Goal: Information Seeking & Learning: Learn about a topic

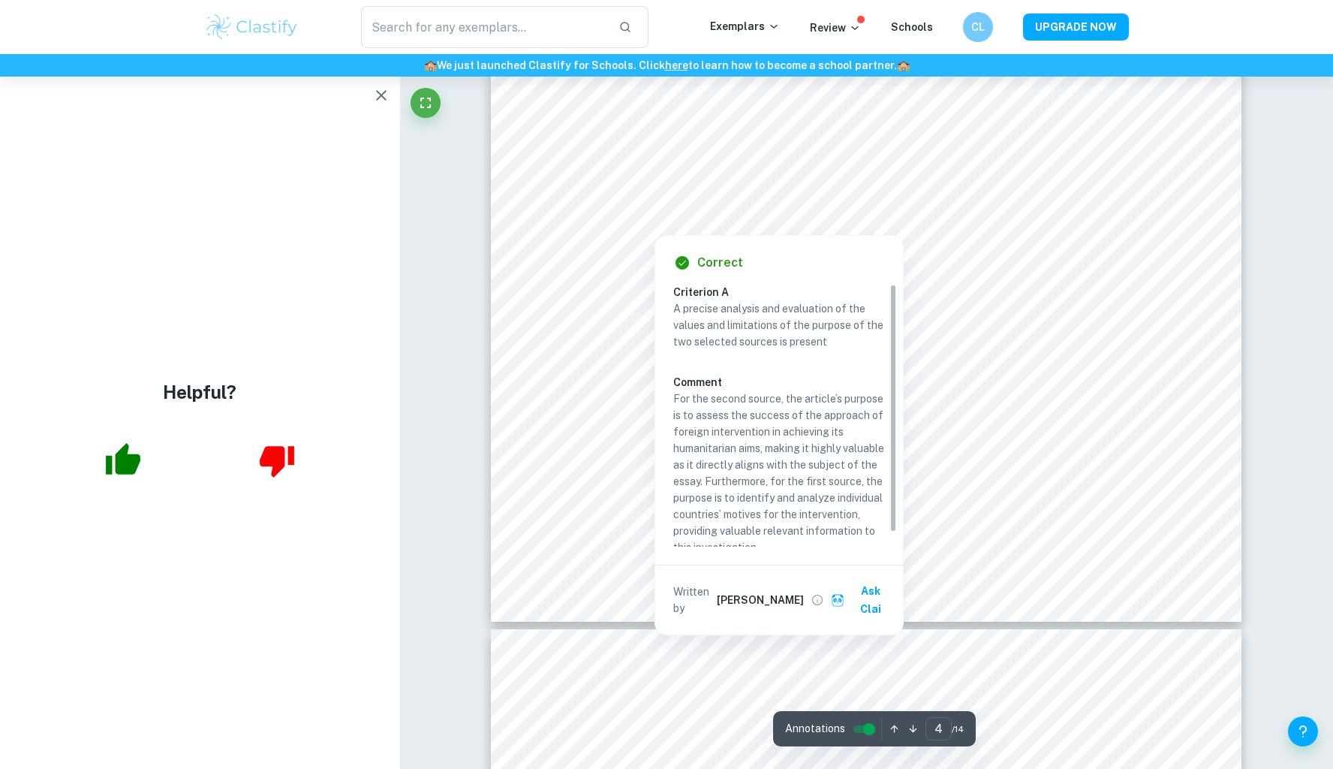
scroll to position [3977, 0]
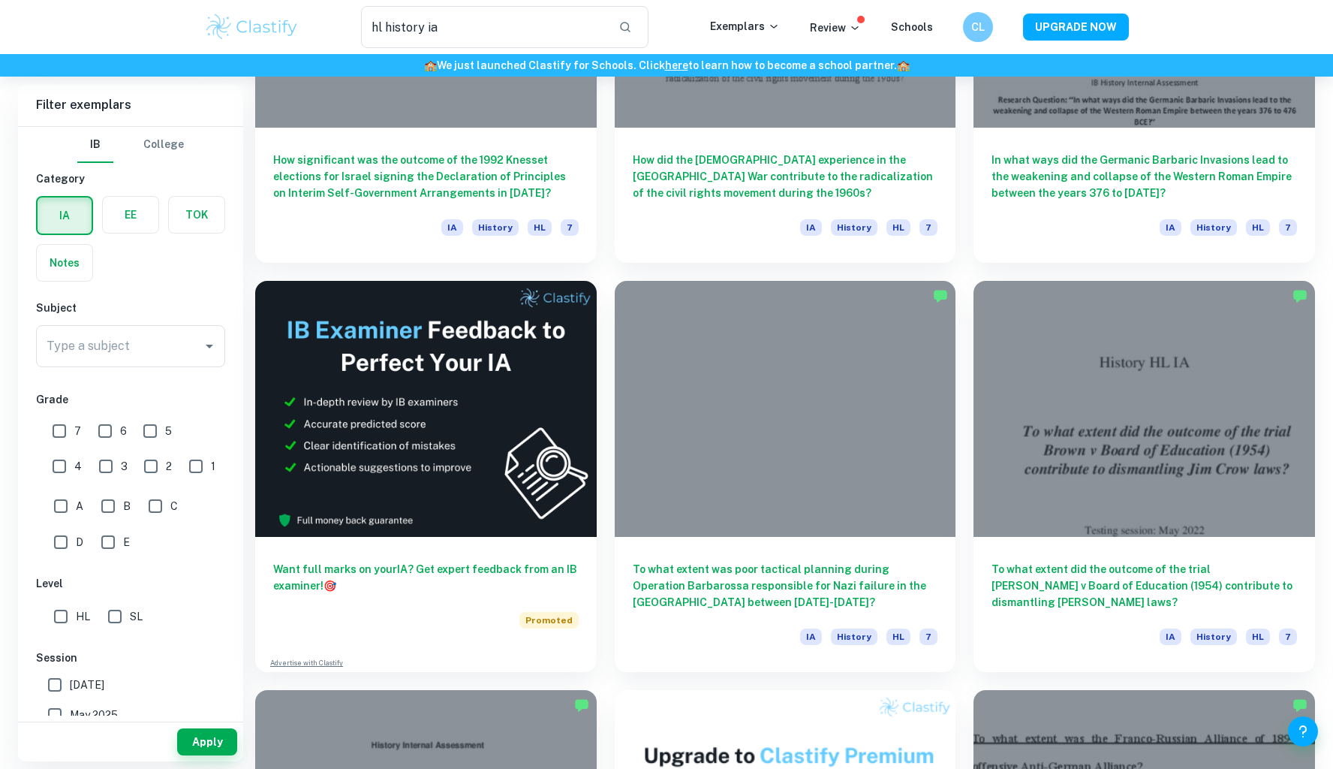
scroll to position [2710, 0]
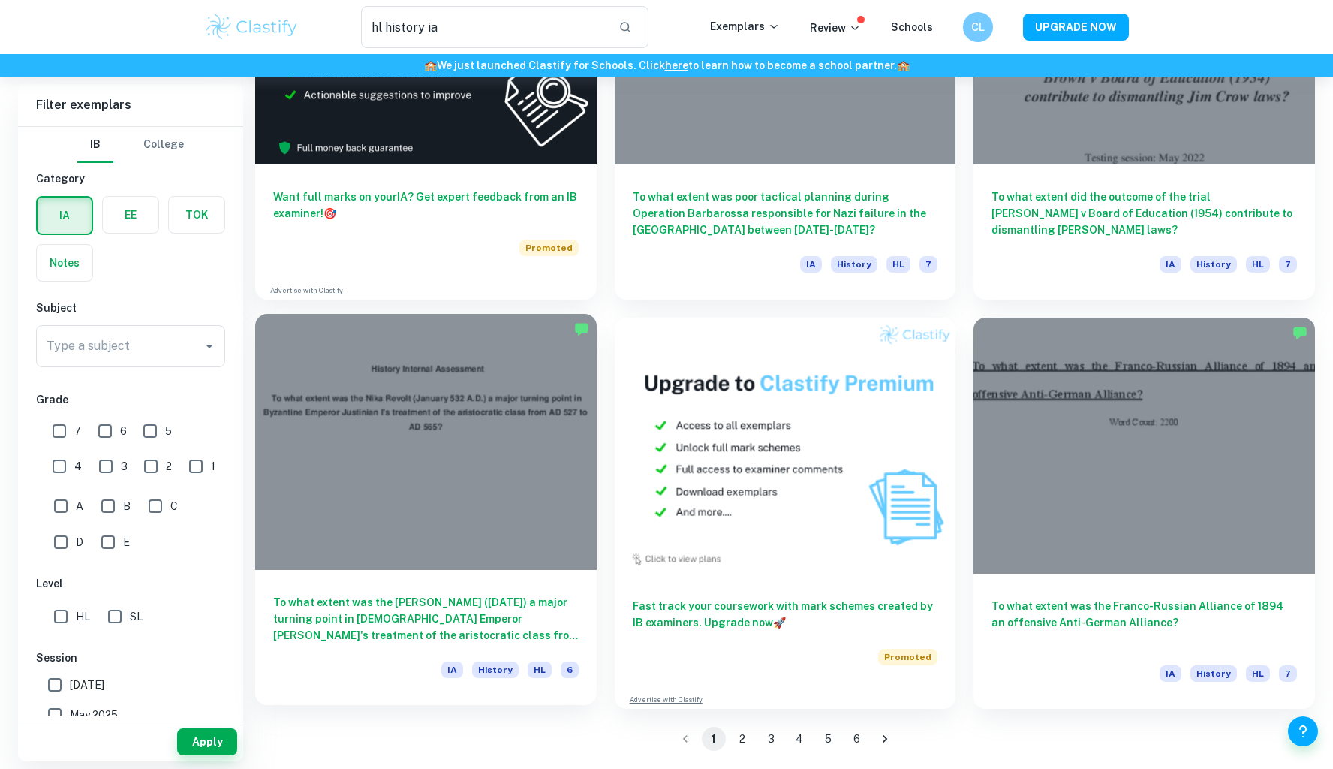
click at [338, 590] on div "To what extent was the Nika Revolt (January 532 A.D.) a major turning point in …" at bounding box center [426, 637] width 342 height 135
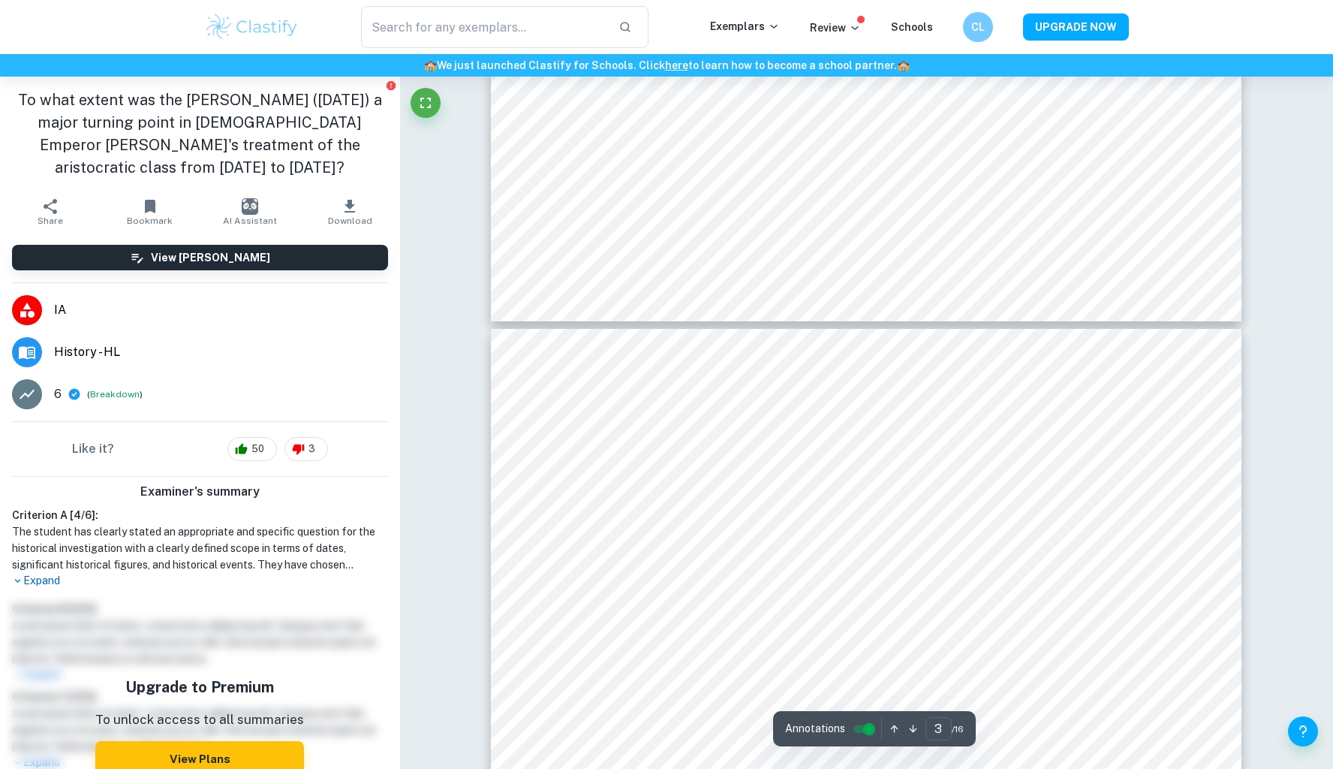
type input "4"
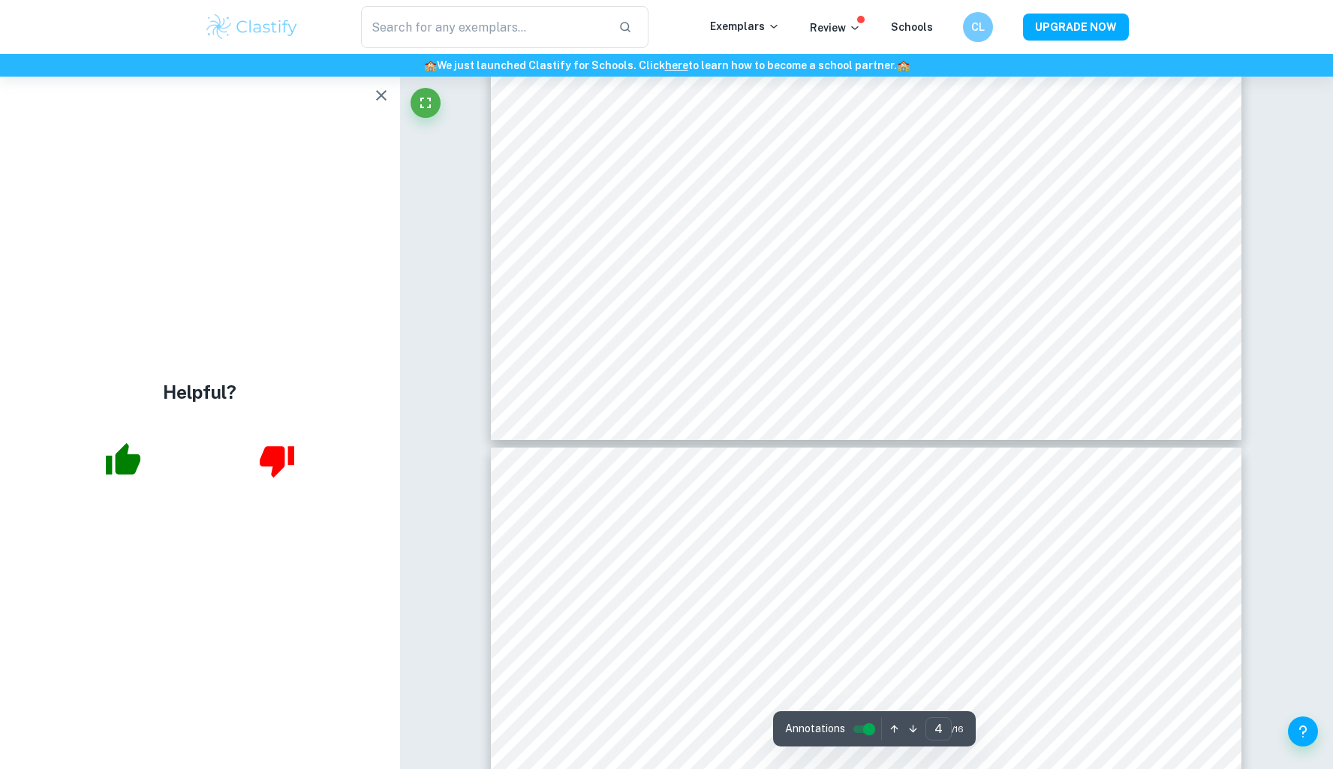
scroll to position [3808, 0]
